Goal: Complete application form: Complete application form

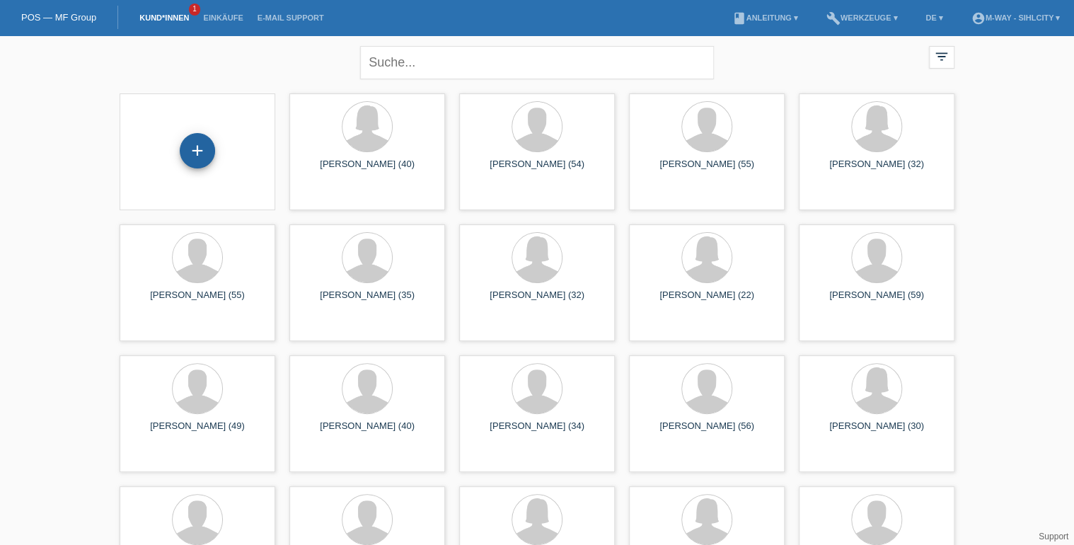
click at [192, 147] on div "+" at bounding box center [197, 150] width 35 height 35
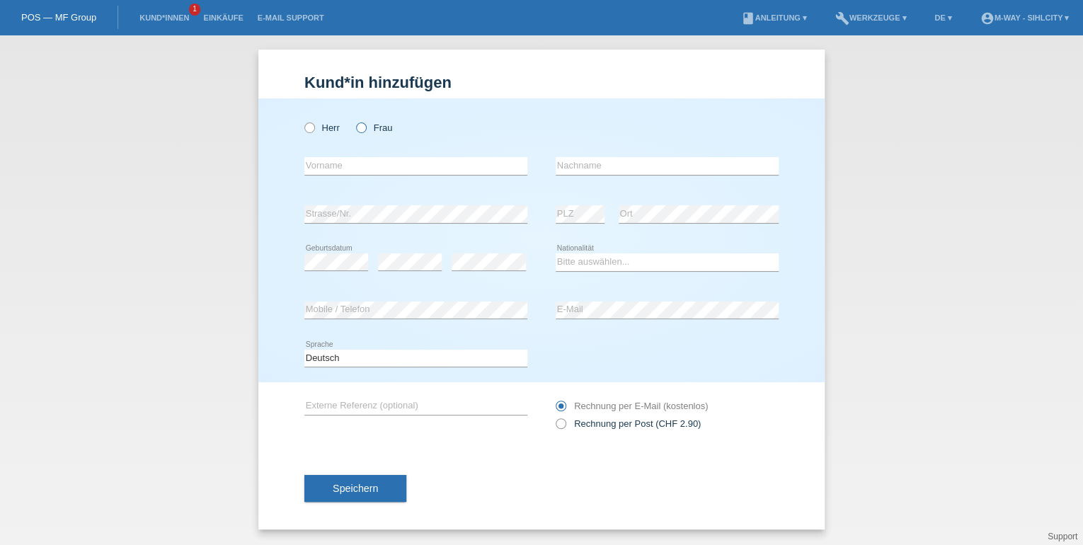
click at [354, 120] on icon at bounding box center [354, 120] width 0 height 0
click at [359, 128] on input "Frau" at bounding box center [360, 126] width 9 height 9
radio input "true"
click at [356, 169] on input "text" at bounding box center [415, 166] width 223 height 18
type input "Timea Fanni"
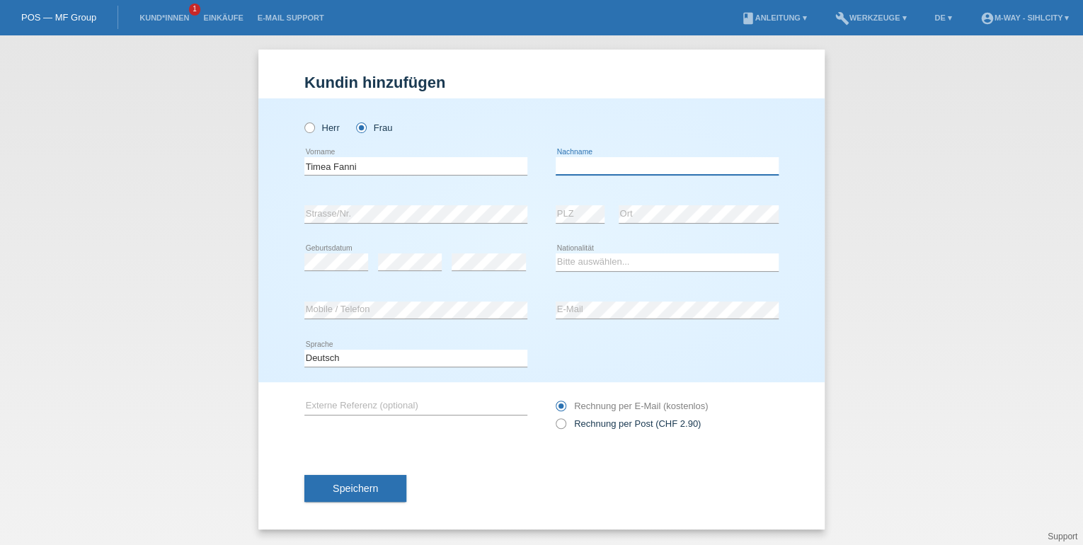
click at [575, 164] on input "text" at bounding box center [667, 166] width 223 height 18
type input "Janzer"
click at [592, 263] on select "Bitte auswählen... Schweiz Deutschland Liechtenstein Österreich ------------ Af…" at bounding box center [667, 261] width 223 height 17
select select "HU"
click at [556, 253] on select "Bitte auswählen... Schweiz Deutschland Liechtenstein Österreich ------------ Af…" at bounding box center [667, 261] width 223 height 17
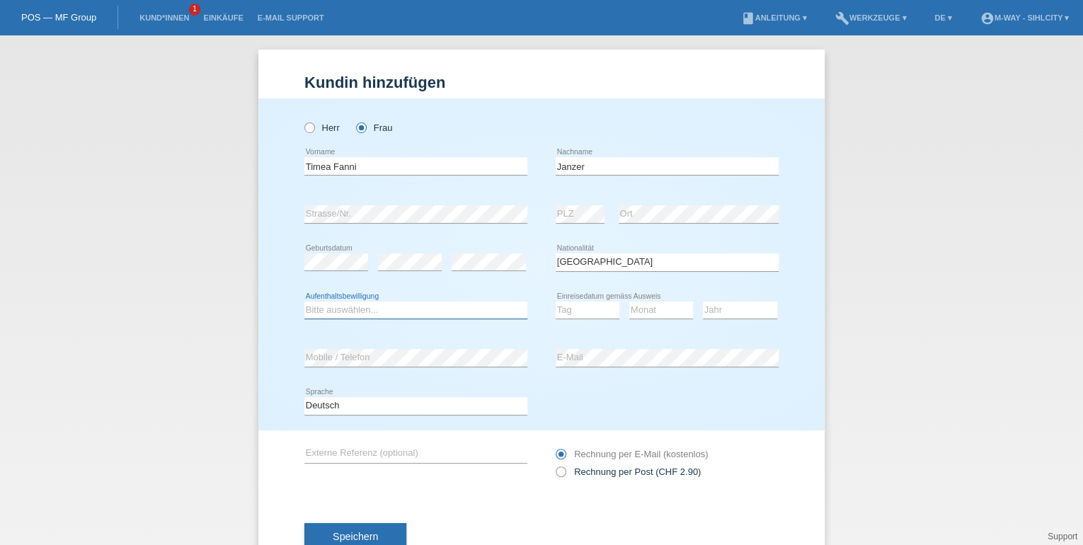
click at [381, 306] on select "Bitte auswählen... C B B - Flüchtlingsstatus Andere" at bounding box center [415, 309] width 223 height 17
select select "B"
click at [304, 301] on select "Bitte auswählen... C B B - Flüchtlingsstatus Andere" at bounding box center [415, 309] width 223 height 17
click at [589, 315] on select "Tag 01 02 03 04 05 06 07 08 09 10 11" at bounding box center [588, 309] width 64 height 17
select select "27"
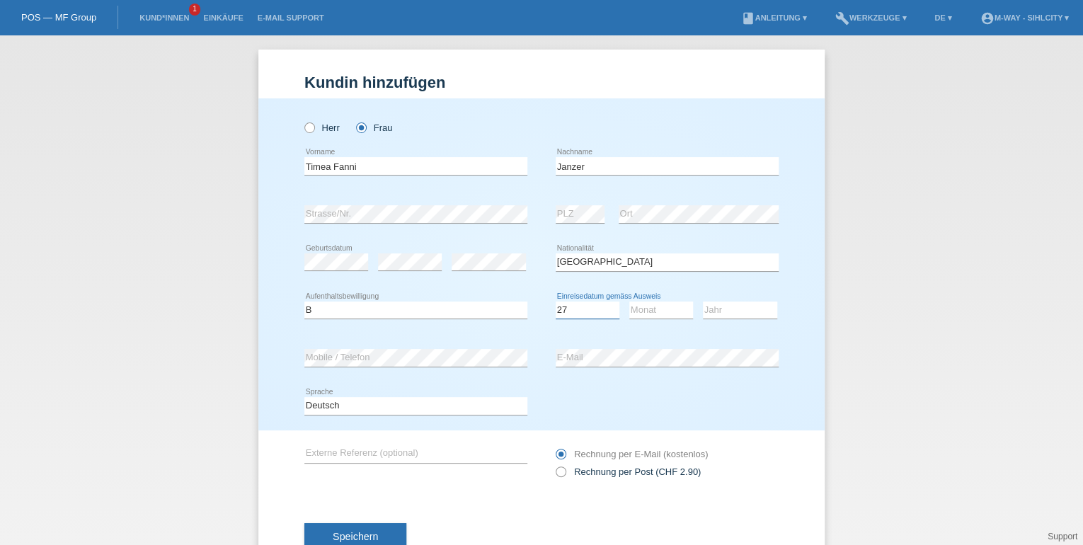
click at [556, 301] on select "Tag 01 02 03 04 05 06 07 08 09 10 11" at bounding box center [588, 309] width 64 height 17
click at [641, 310] on select "Monat 01 02 03 04 05 06 07 08 09 10 11" at bounding box center [661, 309] width 64 height 17
select select "02"
click at [629, 301] on select "Monat 01 02 03 04 05 06 07 08 09 10 11" at bounding box center [661, 309] width 64 height 17
click at [703, 311] on select "Jahr 2025 2024 2023 2022 2021 2020 2019 2018 2017 2016 2015 2014 2013 2012 2011…" at bounding box center [740, 309] width 74 height 17
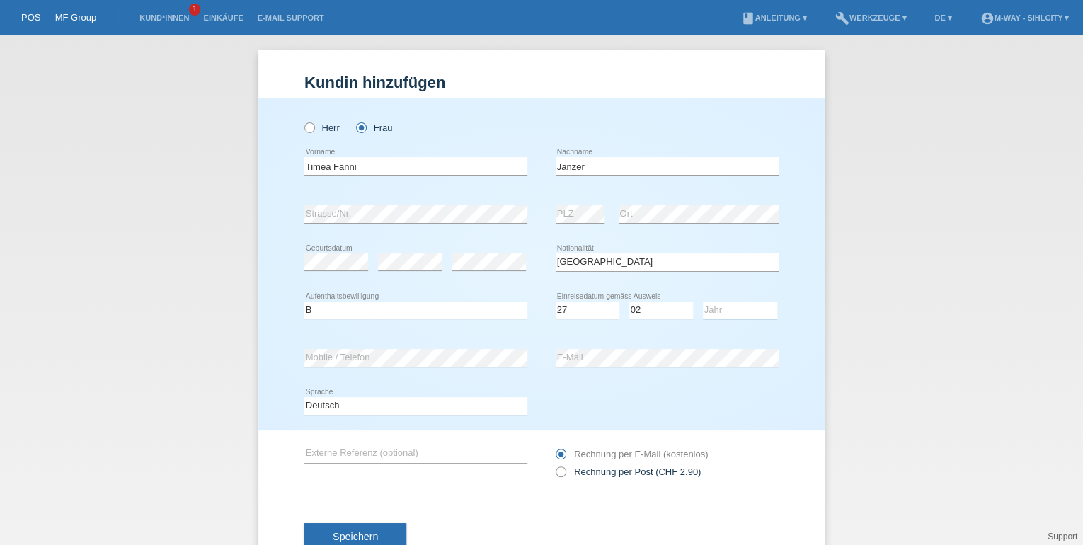
select select "2020"
click at [703, 301] on select "Jahr 2025 2024 2023 2022 2021 2020 2019 2018 2017 2016 2015 2014 2013 2012 2011…" at bounding box center [740, 309] width 74 height 17
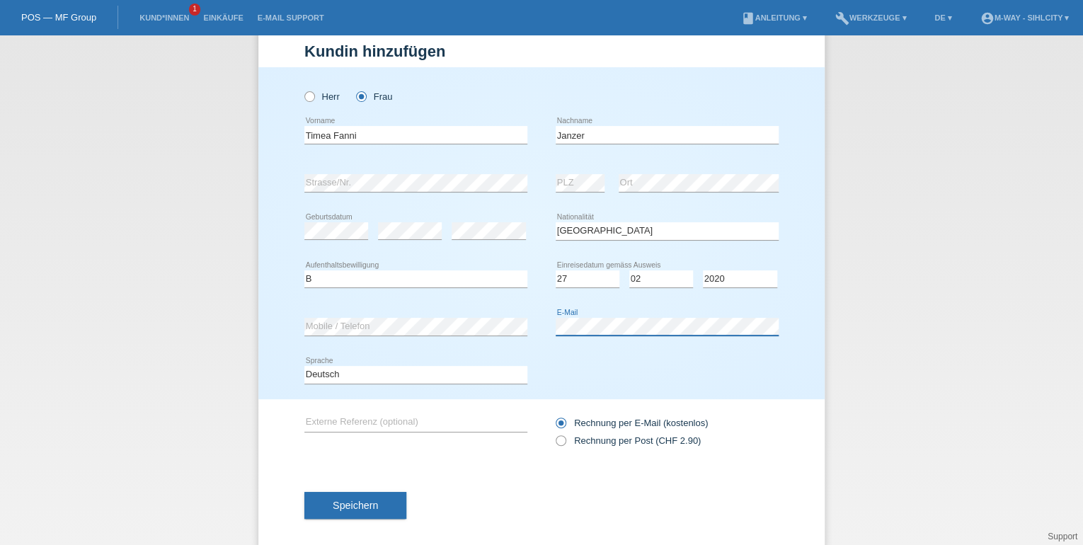
scroll to position [46, 0]
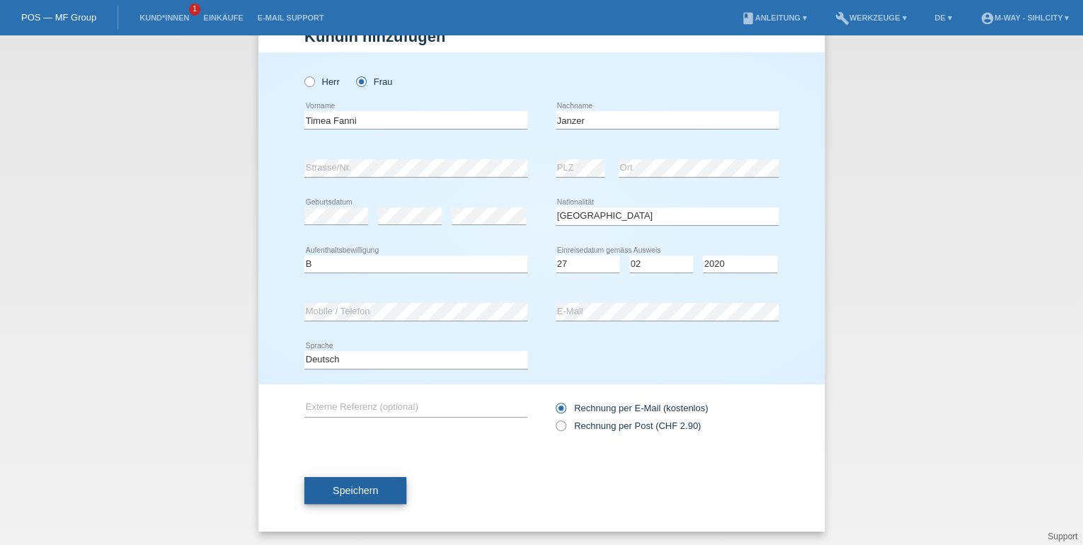
click at [367, 488] on span "Speichern" at bounding box center [355, 490] width 45 height 11
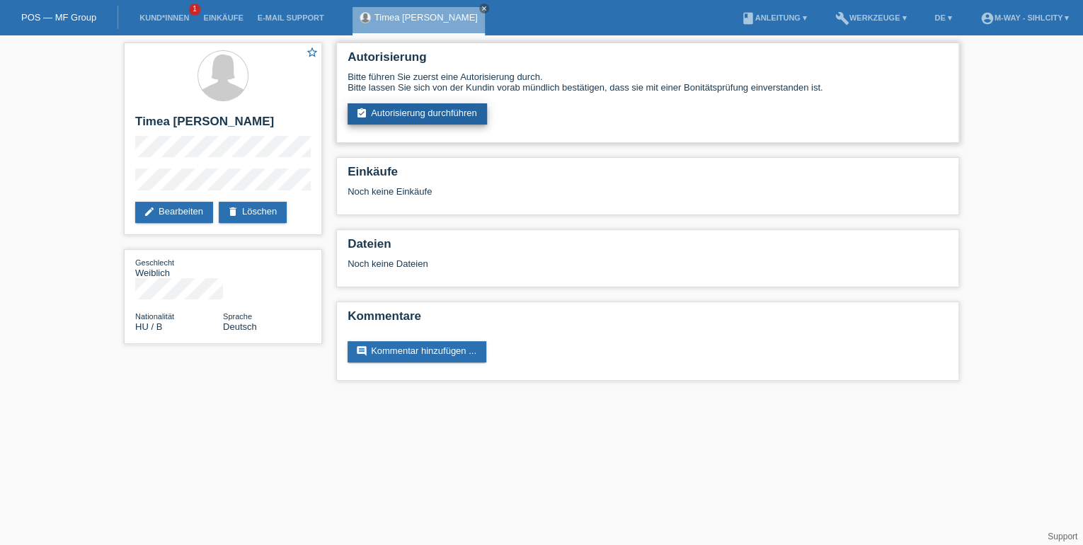
click at [408, 110] on link "assignment_turned_in Autorisierung durchführen" at bounding box center [416, 113] width 139 height 21
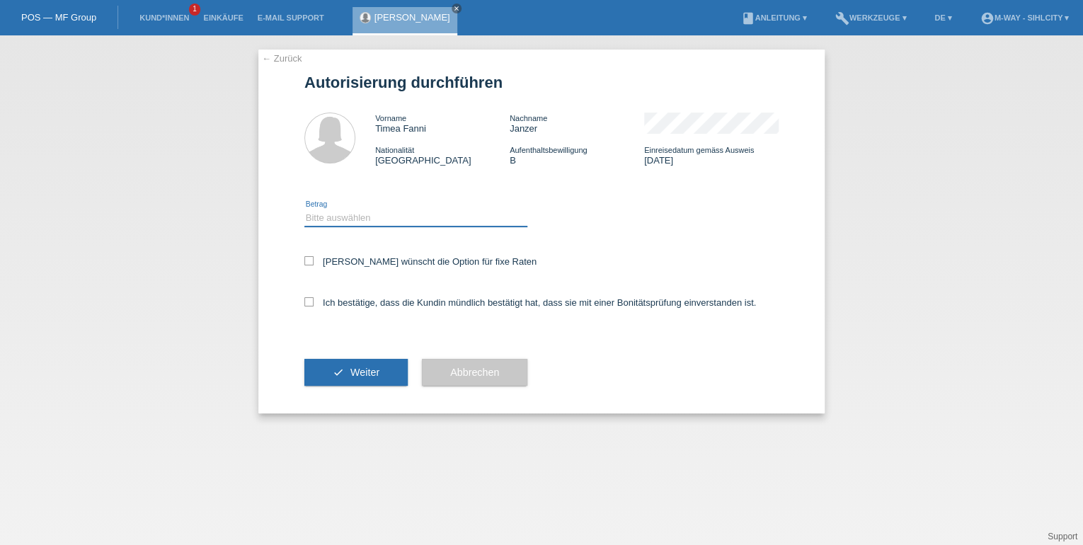
click at [343, 219] on select "Bitte auswählen CHF 1.00 - CHF 499.00 CHF 500.00 - CHF 1'999.00 CHF 2'000.00 - …" at bounding box center [415, 217] width 223 height 17
select select "3"
click at [304, 209] on select "Bitte auswählen CHF 1.00 - CHF 499.00 CHF 500.00 - CHF 1'999.00 CHF 2'000.00 - …" at bounding box center [415, 217] width 223 height 17
click at [310, 260] on icon at bounding box center [308, 260] width 9 height 9
click at [310, 260] on input "Kundin wünscht die Option für fixe Raten" at bounding box center [308, 260] width 9 height 9
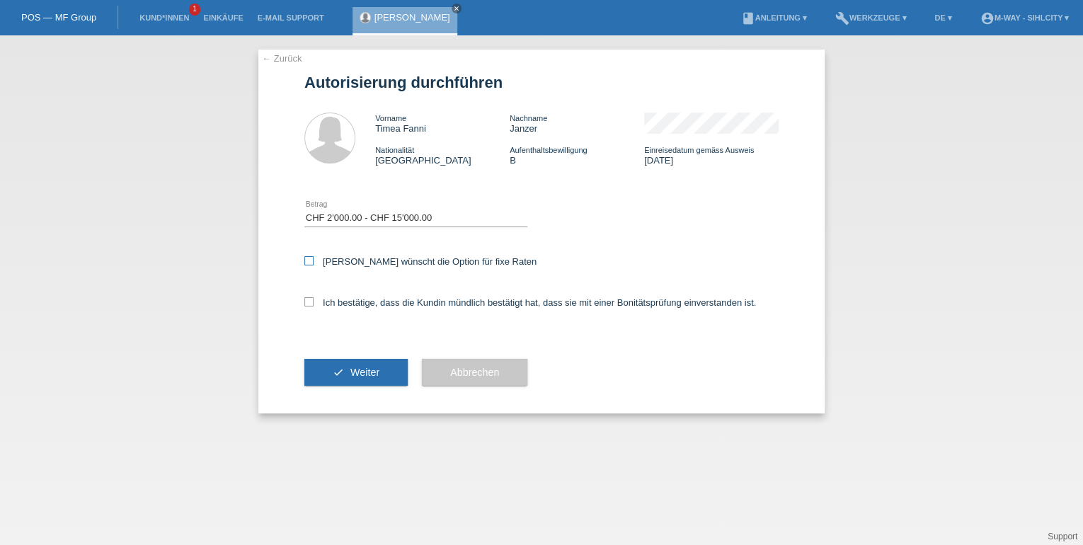
checkbox input "true"
click at [309, 297] on div "Ich bestätige, dass die Kundin mündlich bestätigt hat, dass sie mit einer Bonit…" at bounding box center [541, 307] width 474 height 48
click at [311, 303] on icon at bounding box center [308, 301] width 9 height 9
click at [311, 303] on input "Ich bestätige, dass die Kundin mündlich bestätigt hat, dass sie mit einer Bonit…" at bounding box center [308, 301] width 9 height 9
checkbox input "true"
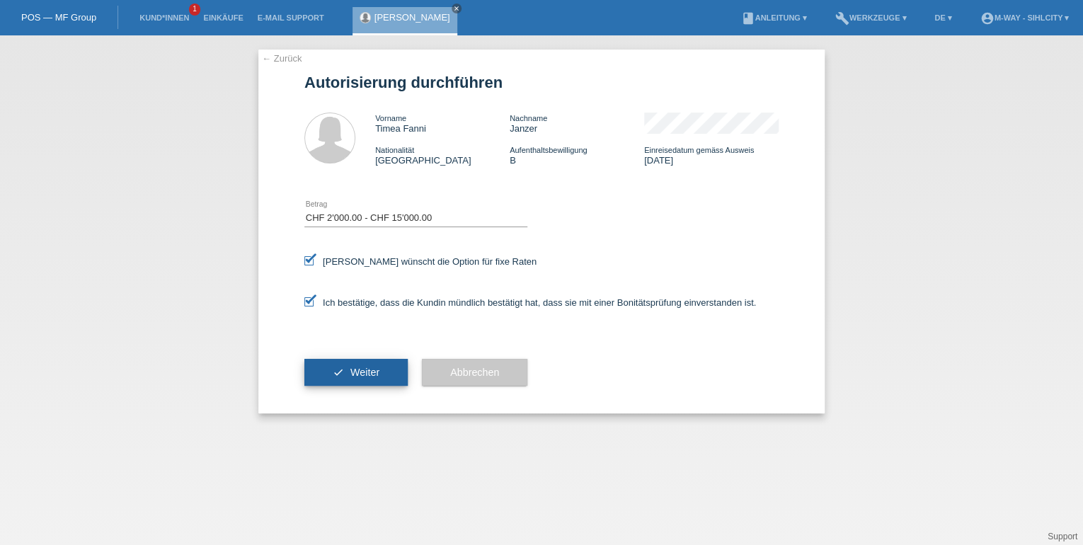
click at [348, 371] on button "check Weiter" at bounding box center [355, 372] width 103 height 27
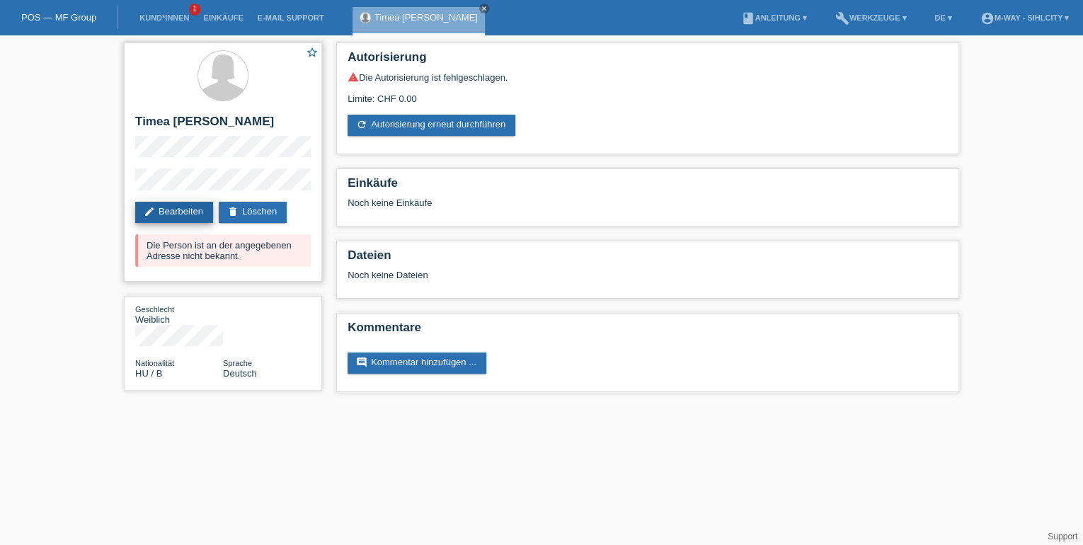
click at [190, 207] on link "edit Bearbeiten" at bounding box center [174, 212] width 78 height 21
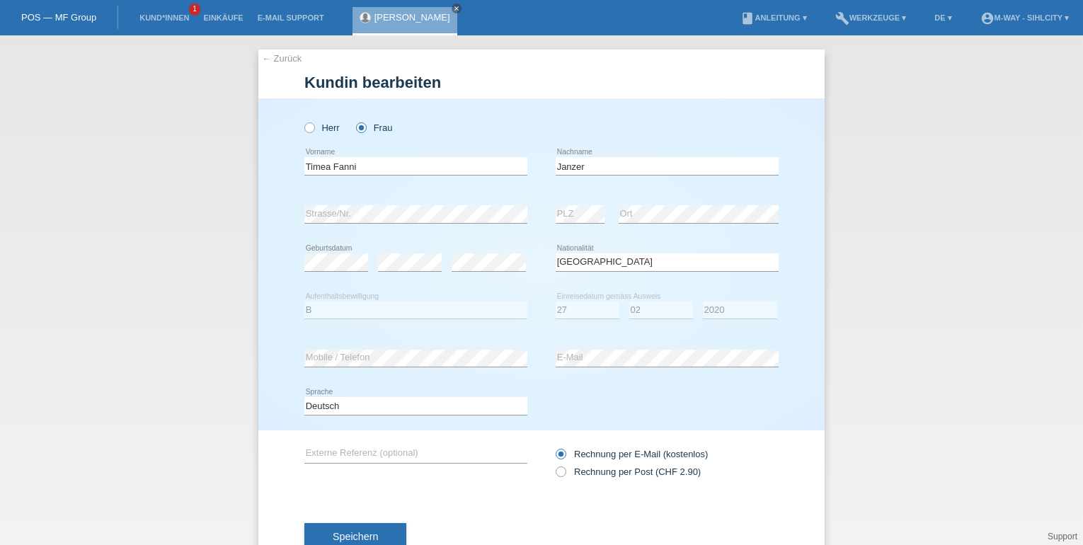
select select "HU"
select select "B"
select select "27"
select select "02"
select select "2020"
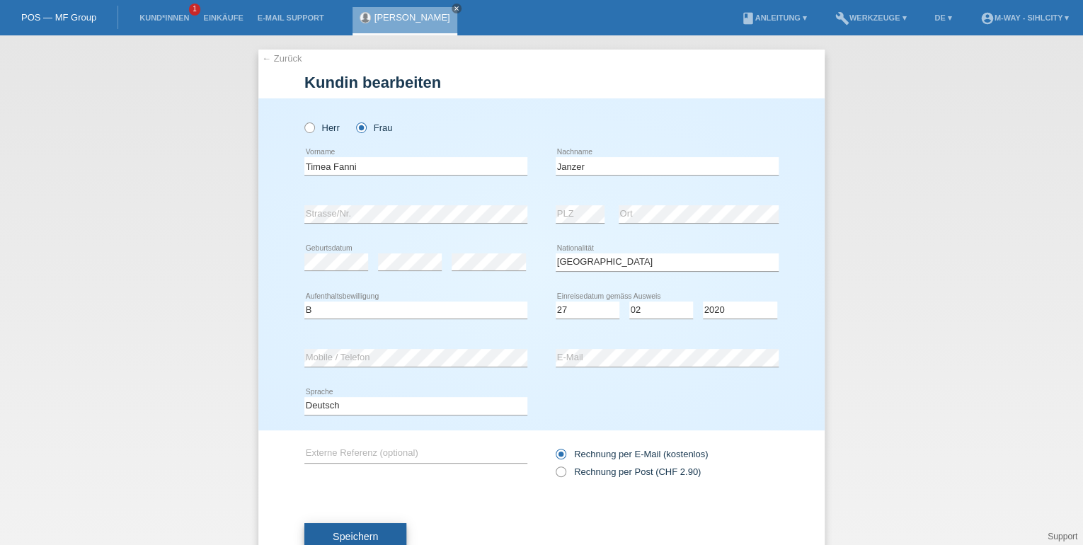
click at [358, 536] on span "Speichern" at bounding box center [355, 536] width 45 height 11
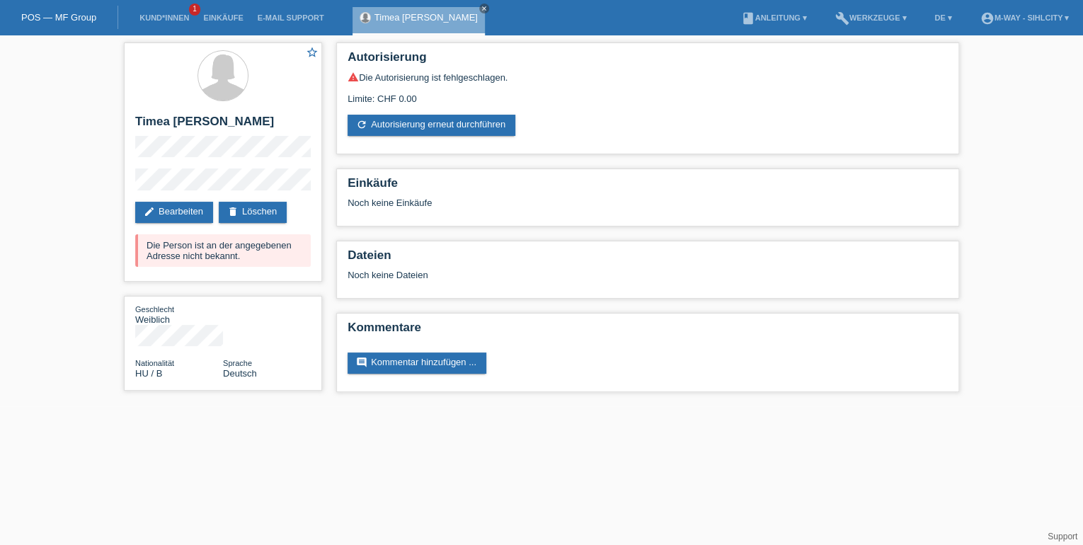
click at [281, 28] on li "E-Mail Support" at bounding box center [291, 18] width 81 height 36
click at [311, 15] on link "E-Mail Support" at bounding box center [291, 17] width 81 height 8
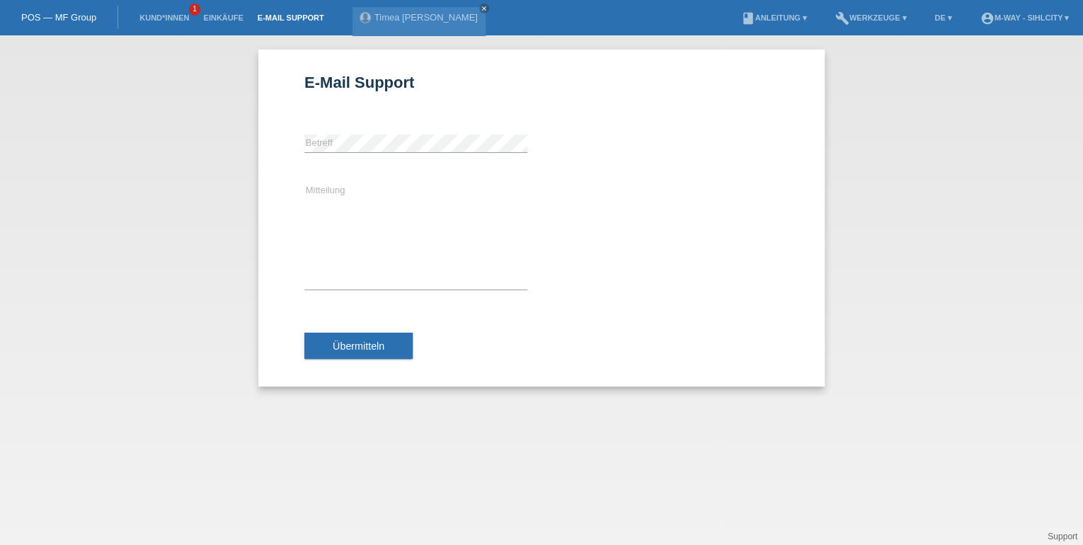
click at [291, 20] on link "E-Mail Support" at bounding box center [291, 17] width 81 height 8
click at [302, 18] on link "E-Mail Support" at bounding box center [291, 17] width 81 height 8
click at [460, 8] on icon "close" at bounding box center [456, 8] width 7 height 7
click at [224, 243] on div "E-Mail Support error Betreff Mitteilung Übermitteln" at bounding box center [541, 290] width 1083 height 510
click at [281, 20] on link "E-Mail Support" at bounding box center [291, 17] width 81 height 8
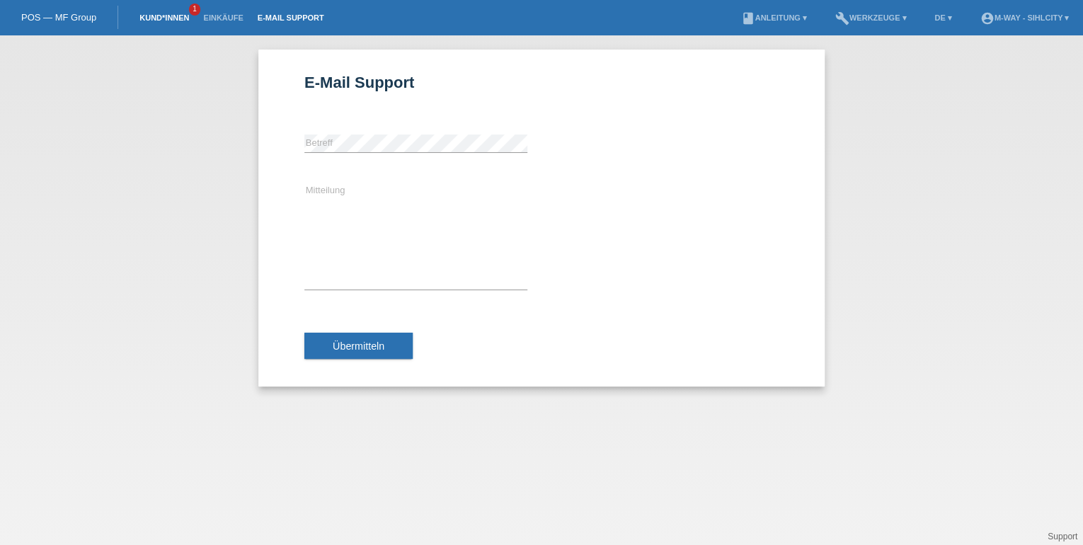
click at [178, 17] on link "Kund*innen" at bounding box center [164, 17] width 64 height 8
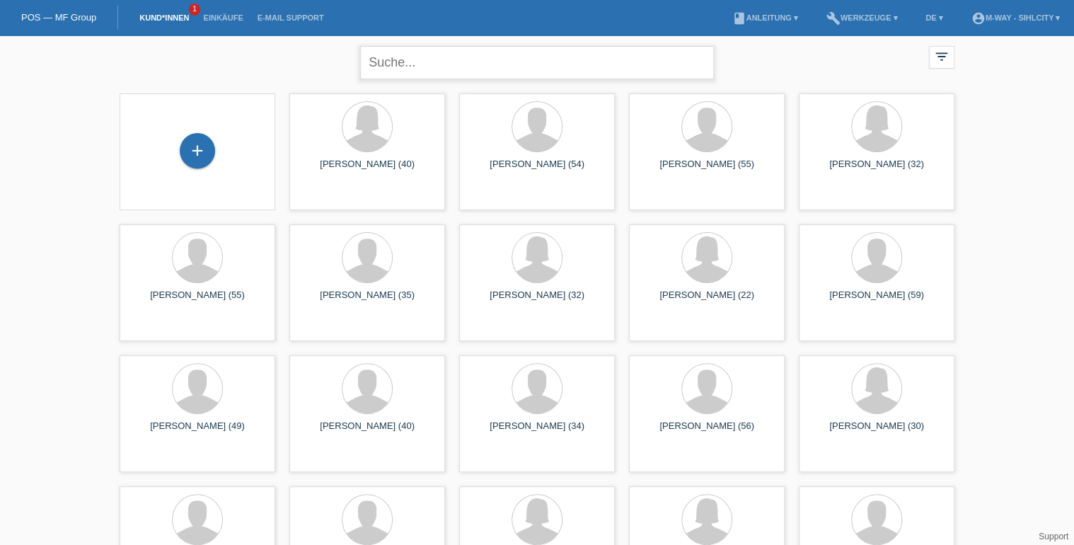
click at [427, 62] on input "text" at bounding box center [537, 62] width 354 height 33
type input "timea"
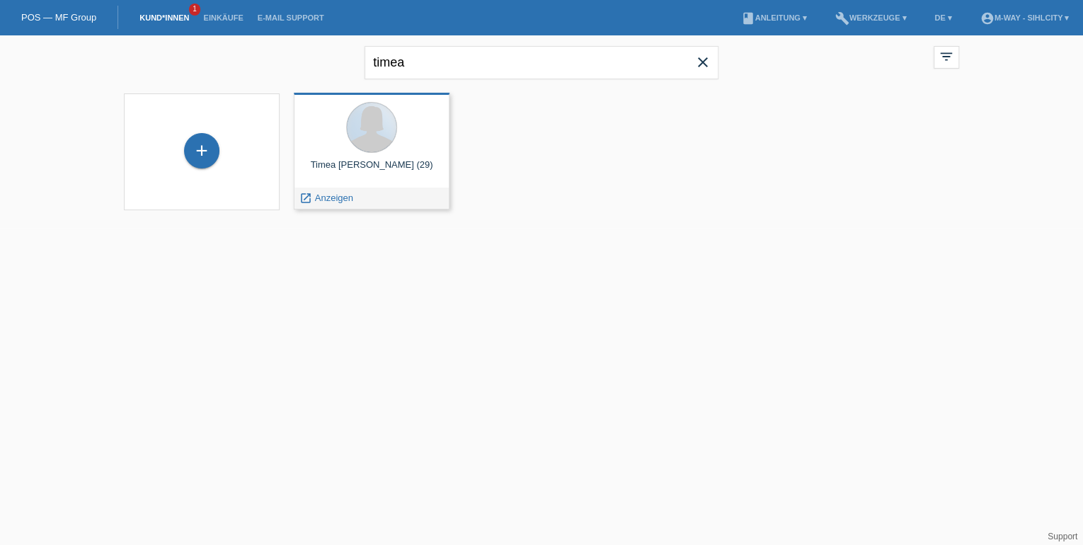
click at [351, 142] on div at bounding box center [371, 127] width 51 height 51
click at [335, 197] on span "Anzeigen" at bounding box center [334, 197] width 38 height 11
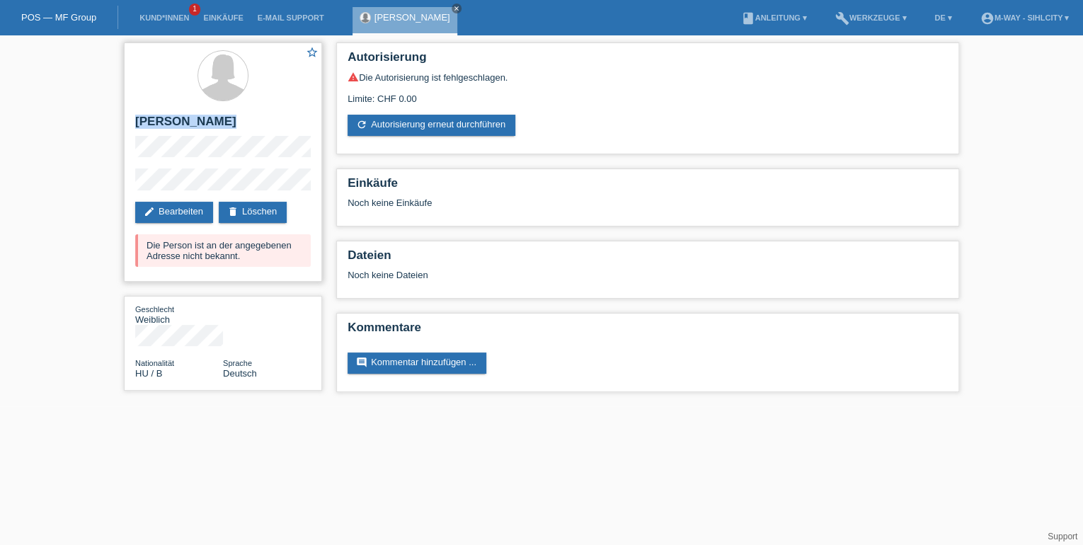
click at [236, 187] on div "star_border Timea Fanni Janzer edit Bearbeiten delete Löschen Die Person ist an…" at bounding box center [223, 161] width 198 height 239
copy div "[PERSON_NAME]"
click at [275, 16] on link "E-Mail Support" at bounding box center [291, 17] width 81 height 8
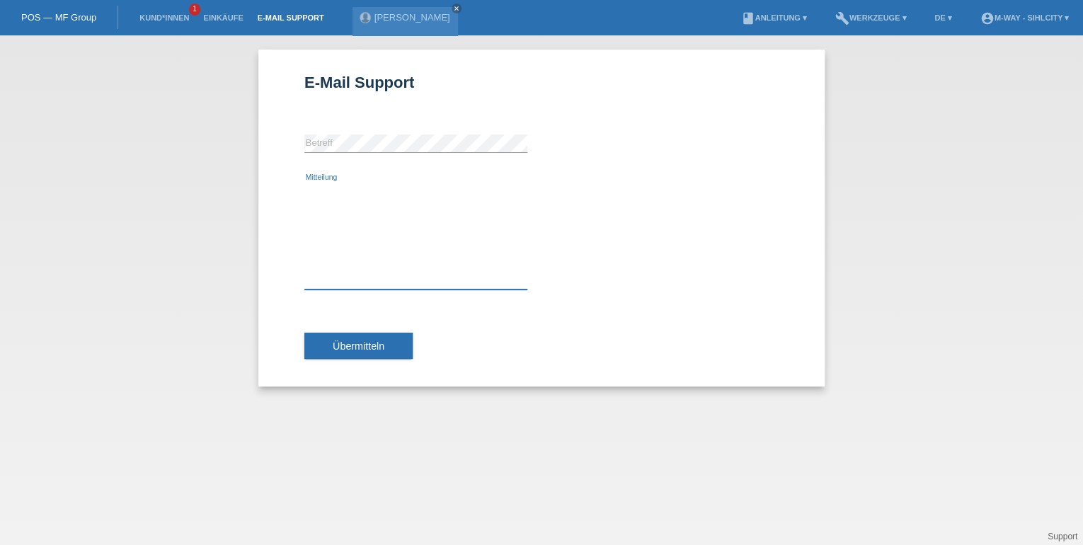
click at [312, 217] on textarea "Mitteilung" at bounding box center [415, 236] width 223 height 107
paste textarea "[PERSON_NAME] Alte [STREET_ADDRESS] [PHONE_NUMBER] [EMAIL_ADDRESS][DOMAIN_NAME]"
type textarea "[PERSON_NAME] Alte [STREET_ADDRESS] [PHONE_NUMBER] [EMAIL_ADDRESS][DOMAIN_NAME]"
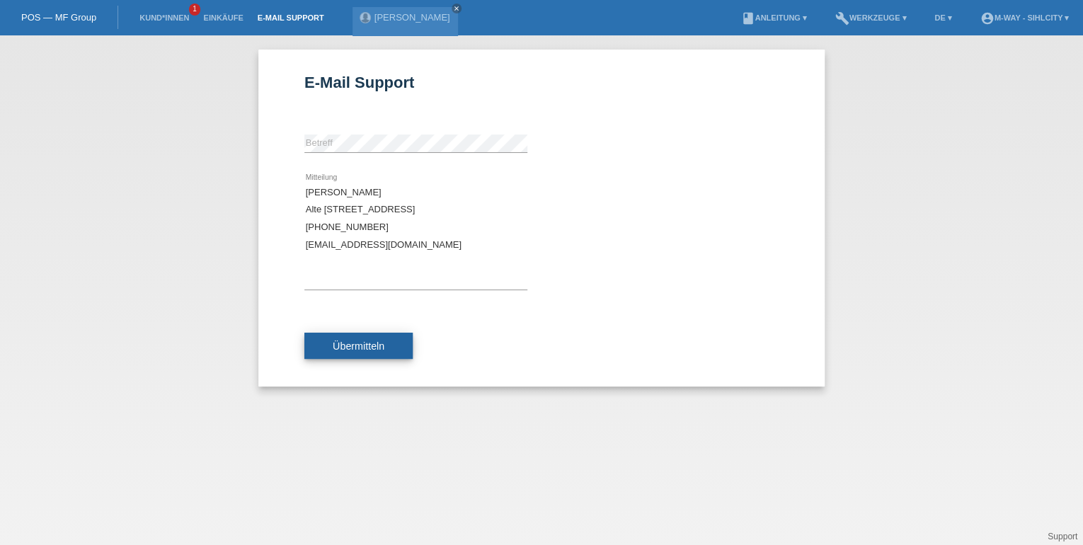
click at [352, 339] on button "Übermitteln" at bounding box center [358, 346] width 108 height 27
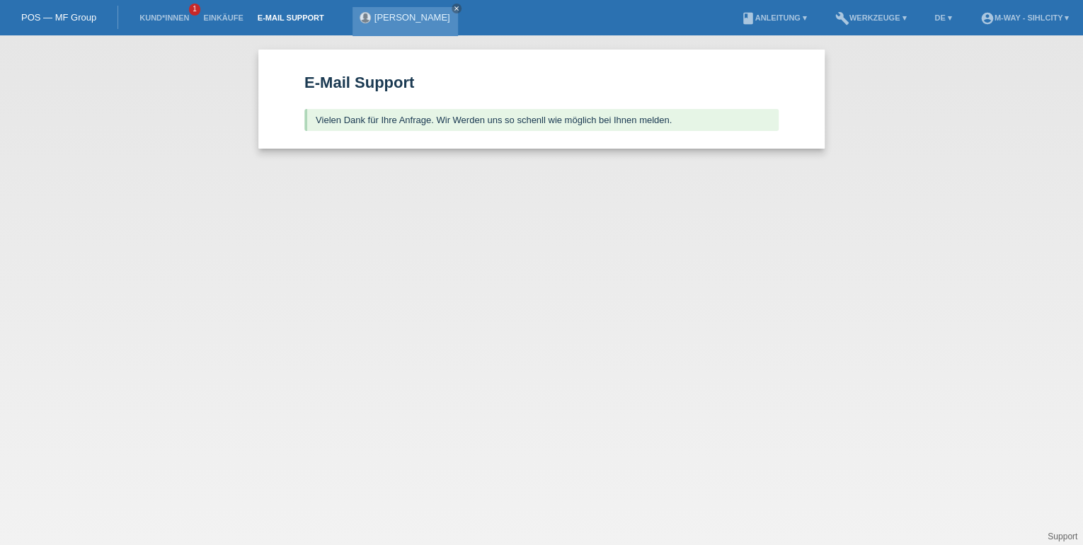
click at [433, 17] on link "Timea [PERSON_NAME]" at bounding box center [412, 17] width 76 height 11
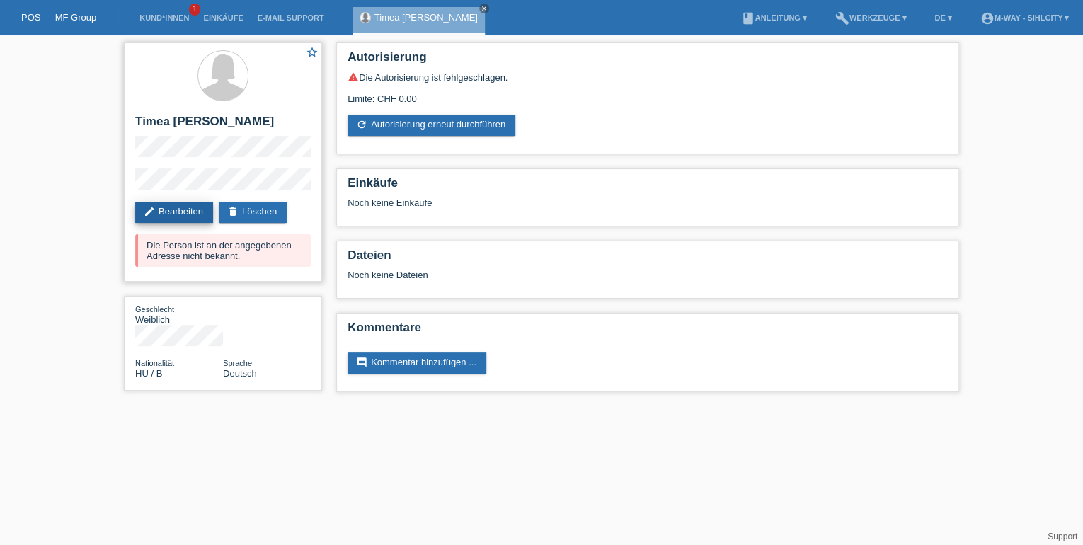
click at [185, 209] on link "edit Bearbeiten" at bounding box center [174, 212] width 78 height 21
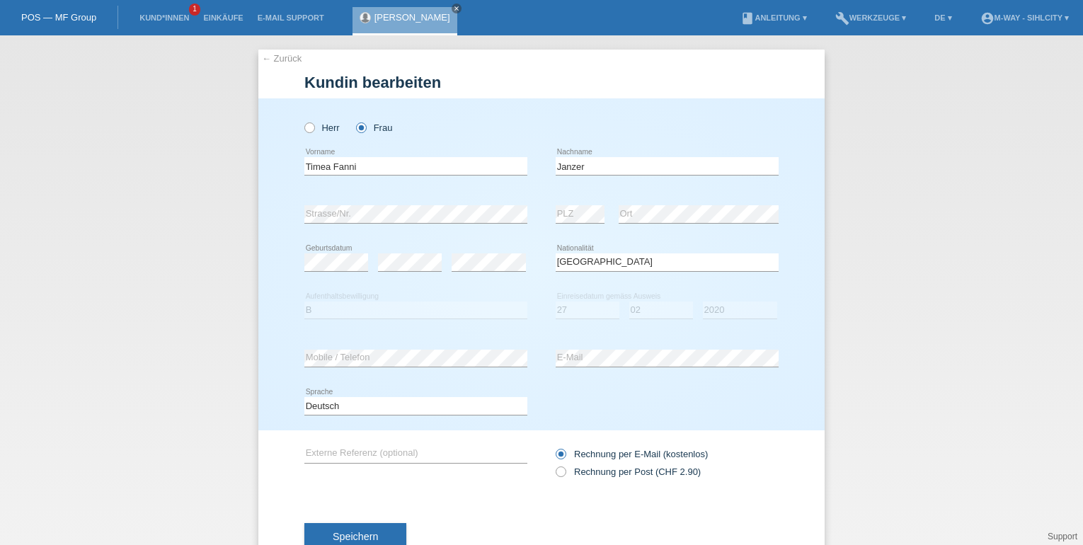
select select "HU"
select select "B"
select select "27"
select select "02"
select select "2020"
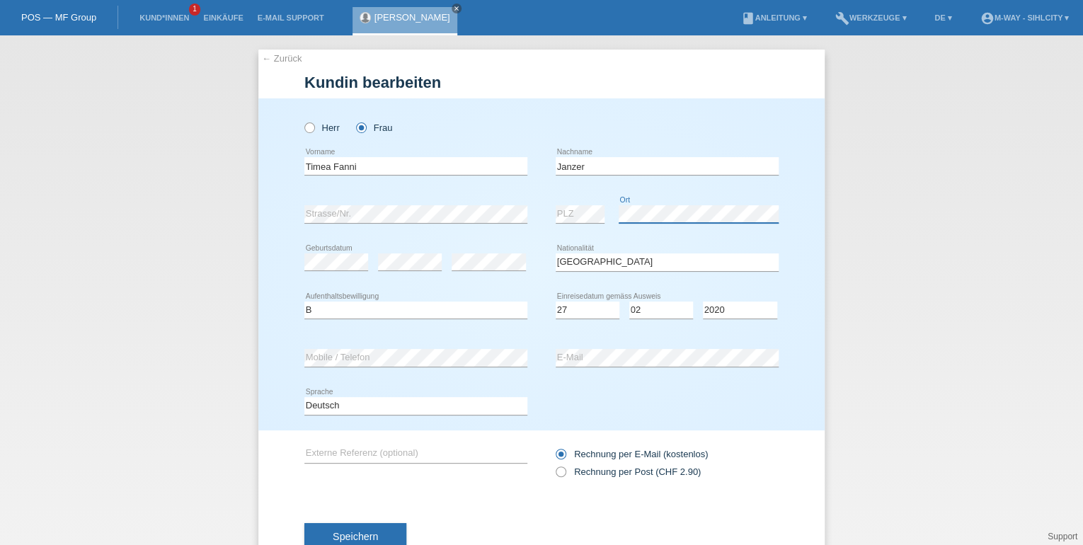
click at [591, 204] on div "error PLZ error Ort" at bounding box center [667, 214] width 223 height 48
click at [351, 535] on span "Speichern" at bounding box center [355, 536] width 45 height 11
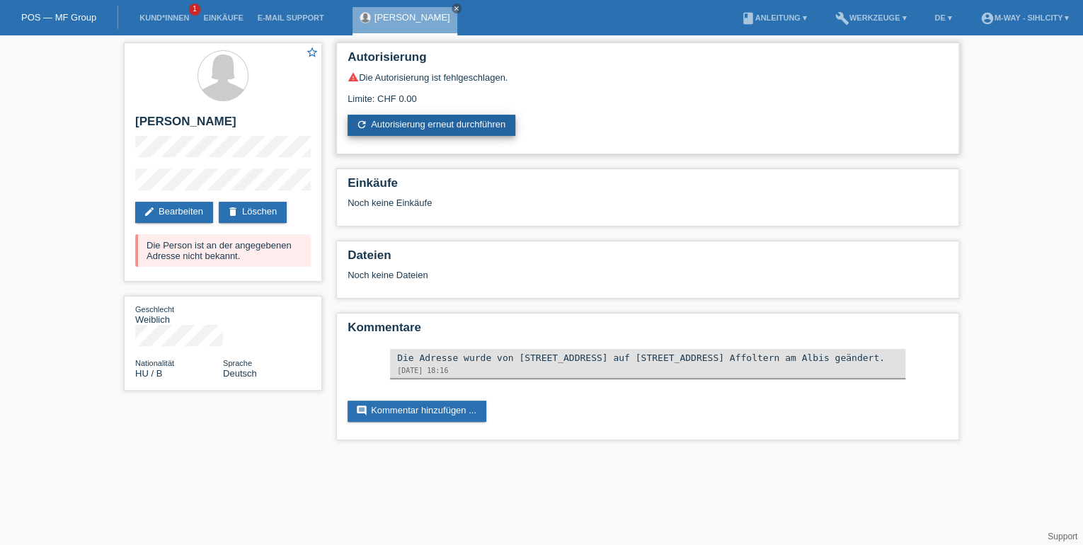
drag, startPoint x: 425, startPoint y: 122, endPoint x: 451, endPoint y: 133, distance: 28.5
click at [425, 122] on link "refresh Autorisierung erneut durchführen" at bounding box center [431, 125] width 168 height 21
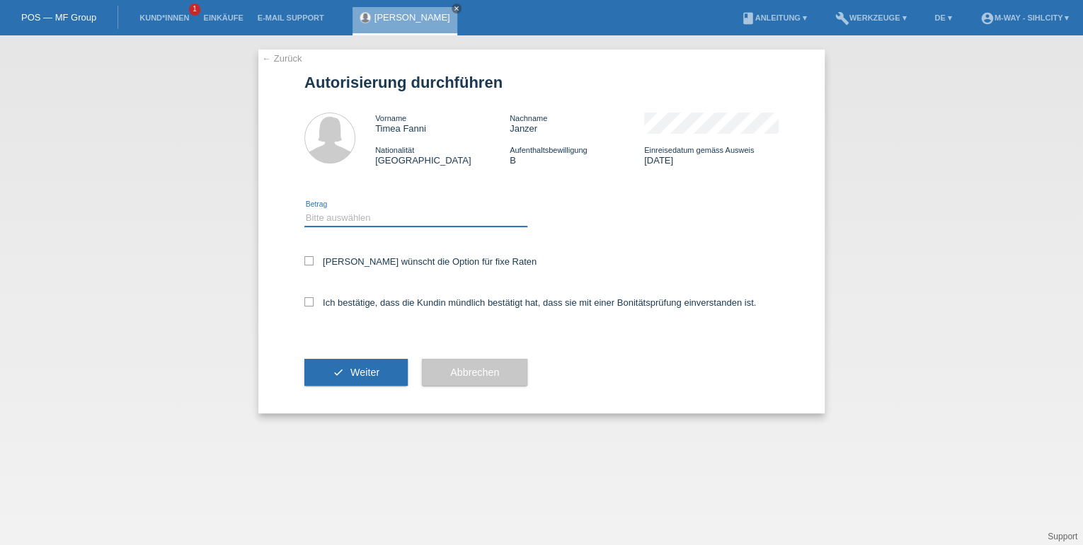
click at [334, 219] on select "Bitte auswählen CHF 1.00 - CHF 499.00 CHF 500.00 - CHF 1'999.00 CHF 2'000.00 - …" at bounding box center [415, 217] width 223 height 17
select select "3"
click at [304, 209] on select "Bitte auswählen CHF 1.00 - CHF 499.00 CHF 500.00 - CHF 1'999.00 CHF 2'000.00 - …" at bounding box center [415, 217] width 223 height 17
click at [303, 261] on div "← Zurück Autorisierung durchführen Vorname Timea Fanni Nachname Janzer National…" at bounding box center [541, 232] width 566 height 364
click at [309, 258] on icon at bounding box center [308, 260] width 9 height 9
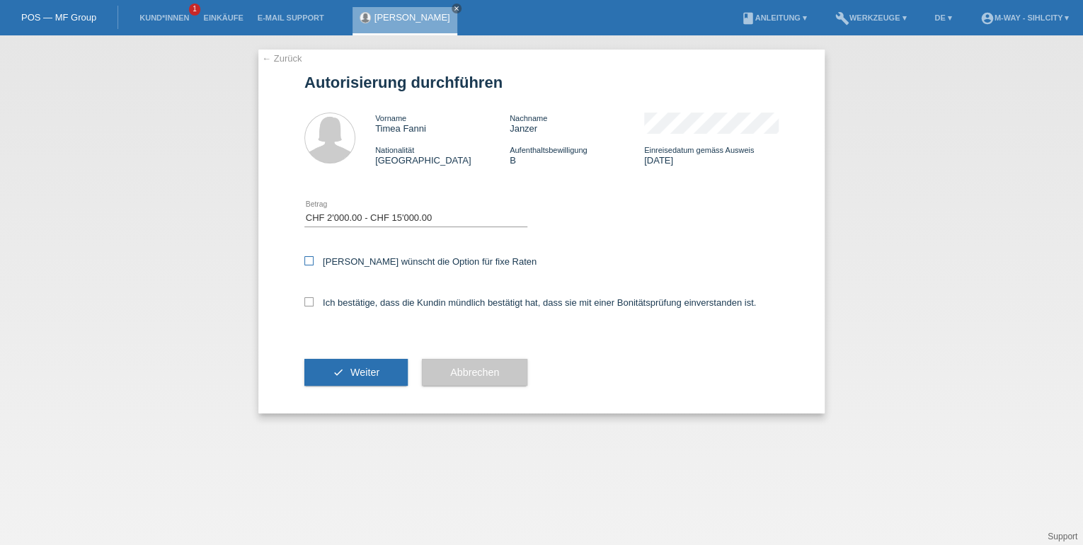
click at [309, 258] on input "Kundin wünscht die Option für fixe Raten" at bounding box center [308, 260] width 9 height 9
checkbox input "true"
click at [305, 297] on div "Ich bestätige, dass die Kundin mündlich bestätigt hat, dass sie mit einer Bonit…" at bounding box center [541, 307] width 474 height 48
click at [309, 303] on icon at bounding box center [308, 301] width 9 height 9
click at [309, 303] on input "Ich bestätige, dass die Kundin mündlich bestätigt hat, dass sie mit einer Bonit…" at bounding box center [308, 301] width 9 height 9
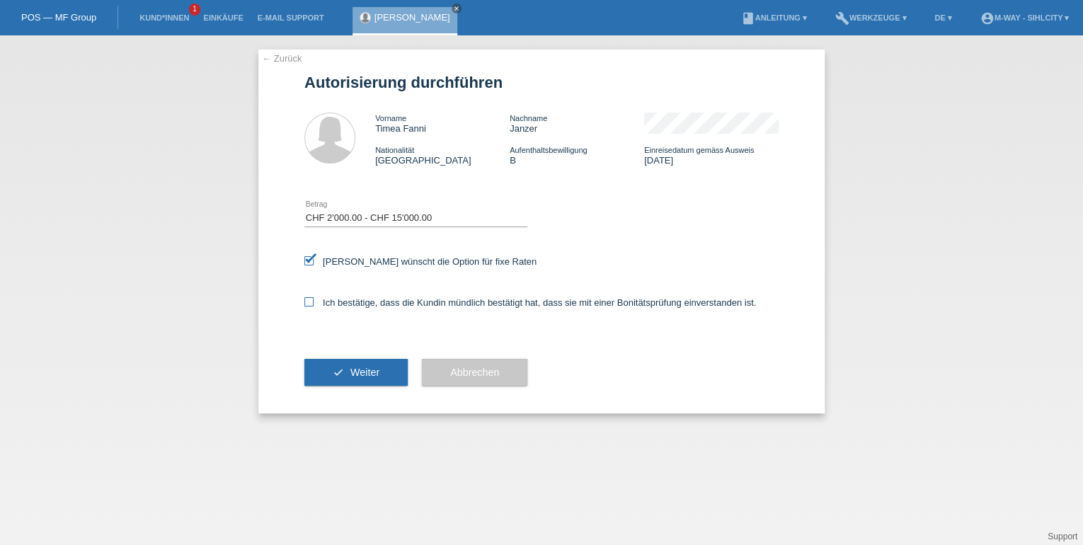
checkbox input "true"
click at [345, 368] on button "check Weiter" at bounding box center [355, 372] width 103 height 27
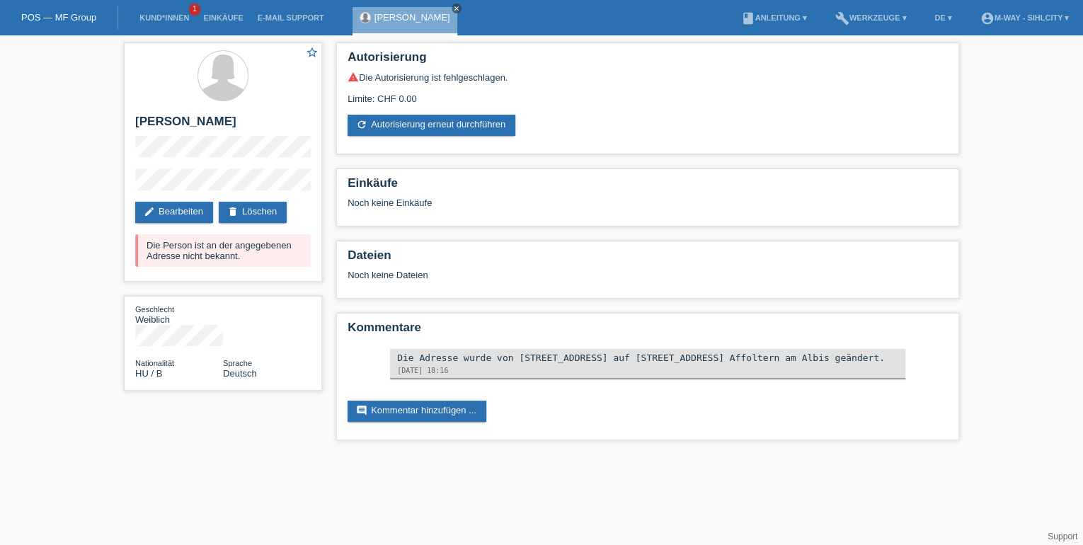
click at [460, 6] on icon "close" at bounding box center [456, 8] width 7 height 7
